Goal: Navigation & Orientation: Find specific page/section

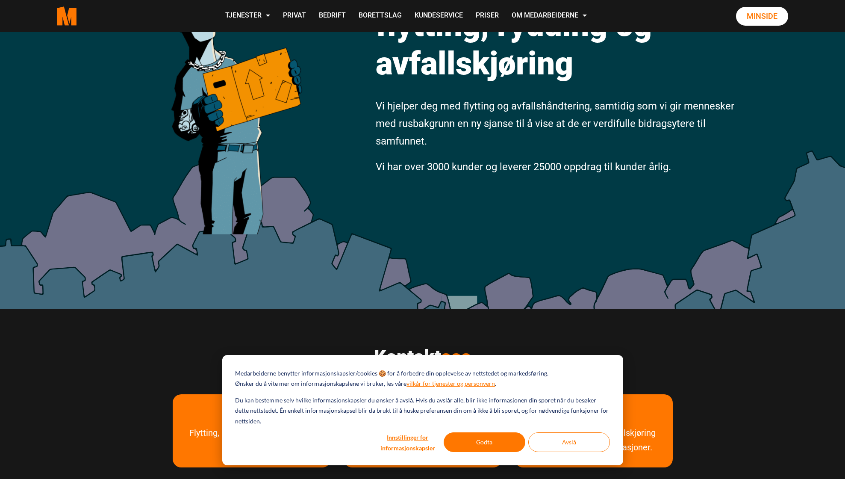
scroll to position [157, 0]
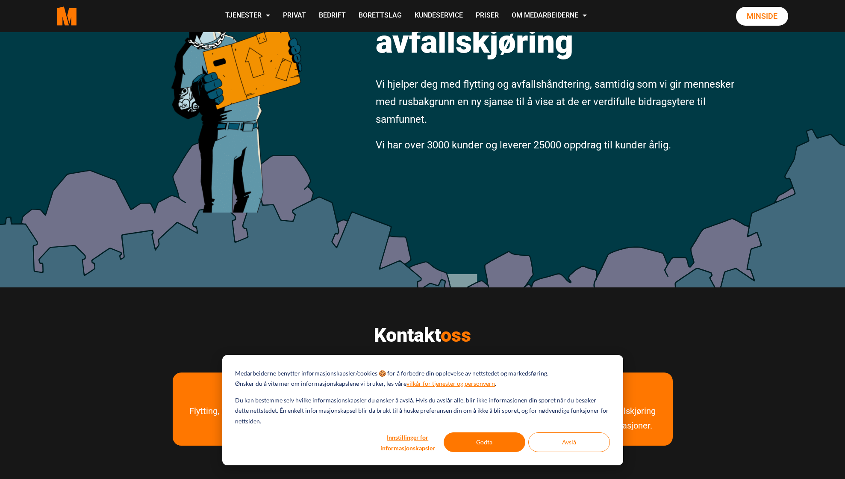
click at [466, 429] on div "Medarbeiderne benytter informasjonskapsler/cookies 🍪 for å forbedre din oppleve…" at bounding box center [422, 410] width 401 height 110
click at [466, 439] on button "Godta" at bounding box center [485, 442] width 82 height 20
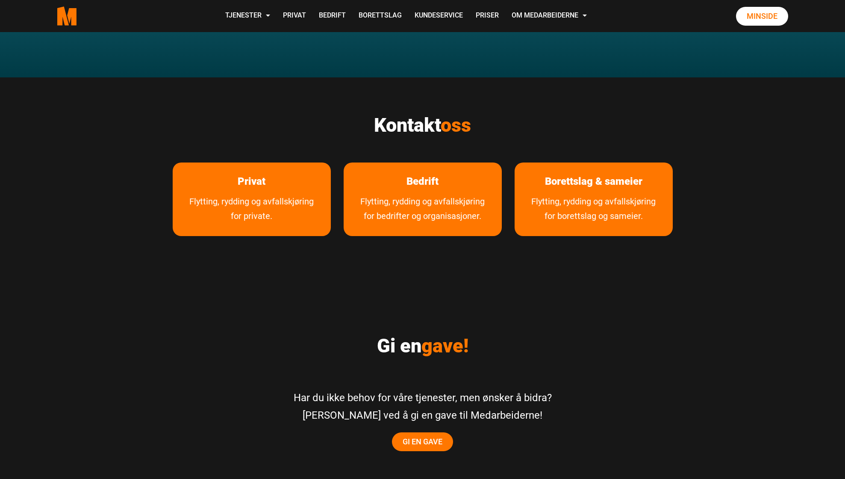
scroll to position [1411, 0]
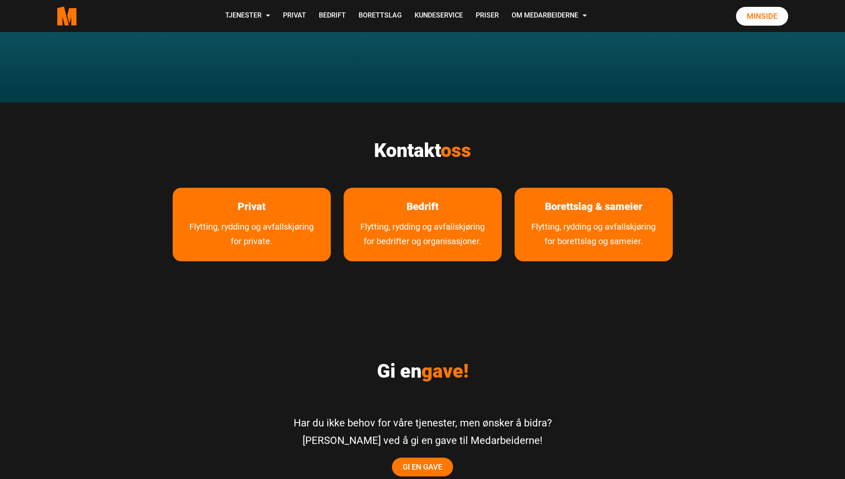
click at [491, 341] on div "Gi en gave! Har du ikke behov for våre tjenester, men ønsker å bidra? [PERSON_N…" at bounding box center [422, 413] width 513 height 147
click at [493, 340] on div "Gi en gave! Har du ikke behov for våre tjenester, men ønsker å bidra? [PERSON_N…" at bounding box center [422, 413] width 513 height 147
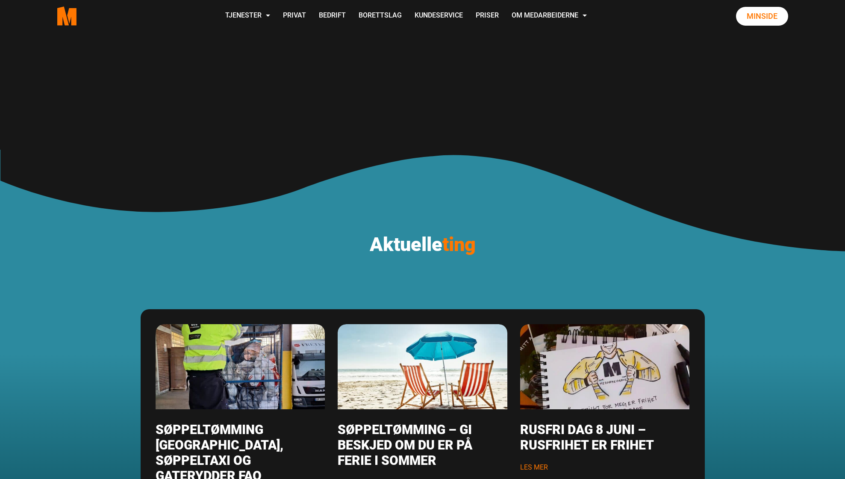
scroll to position [824, 0]
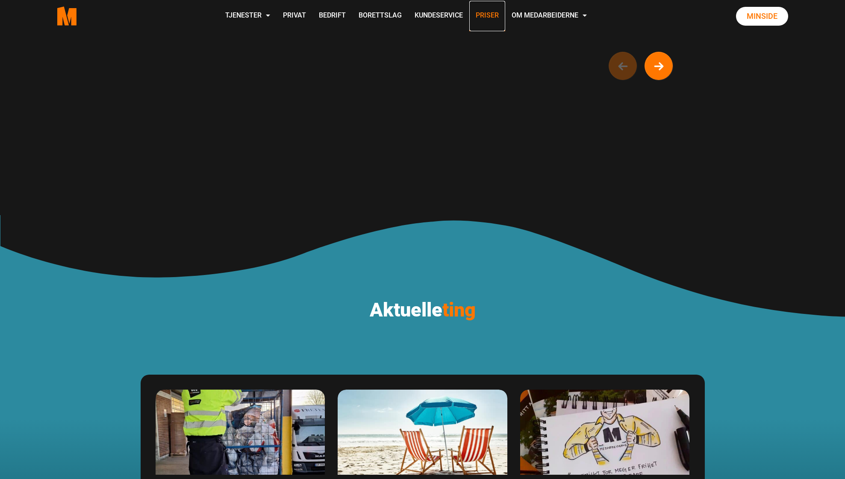
click at [487, 19] on link "Priser" at bounding box center [488, 16] width 36 height 30
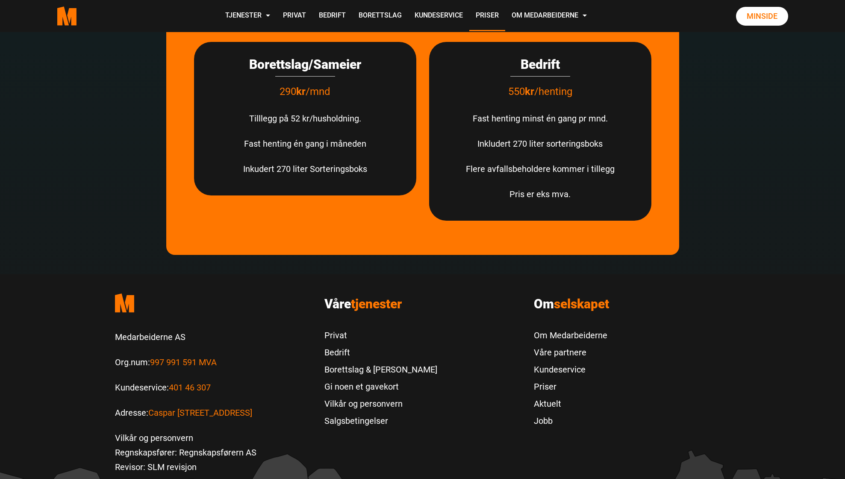
scroll to position [2590, 0]
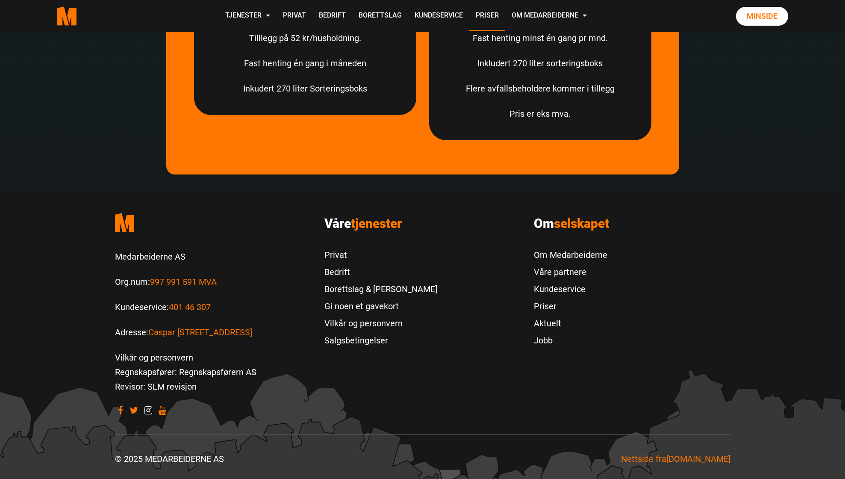
click at [146, 411] on icon "Visit our Instagram" at bounding box center [149, 410] width 8 height 7
